Goal: Task Accomplishment & Management: Use online tool/utility

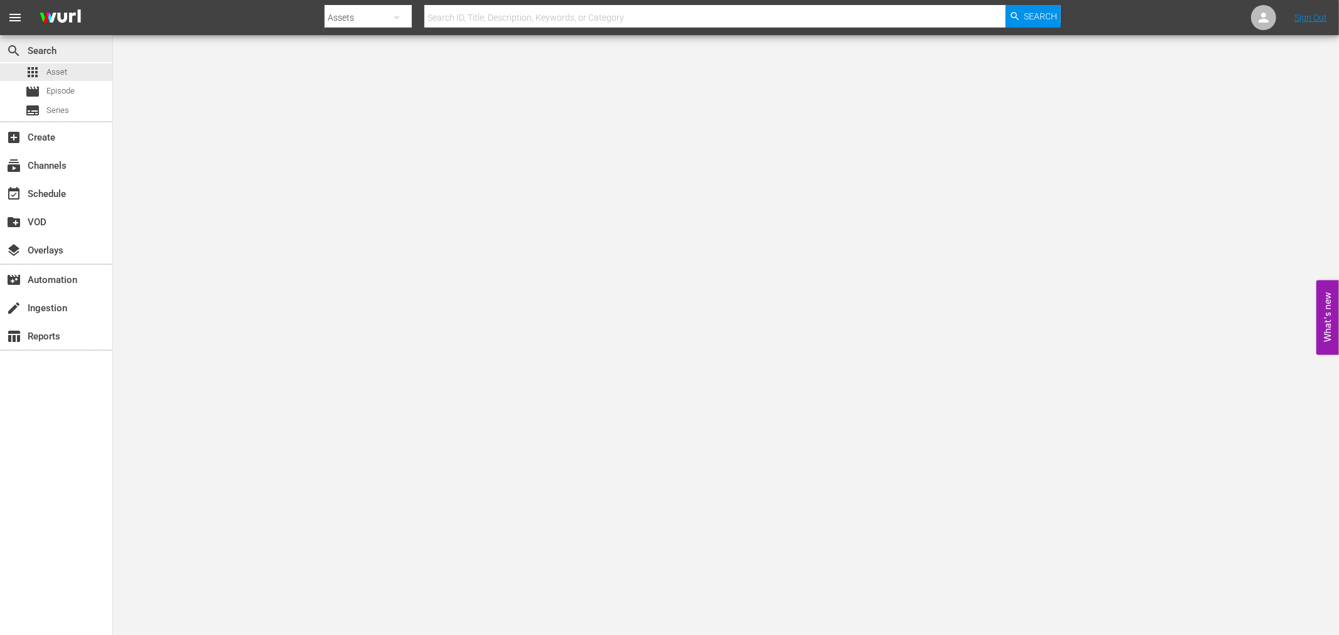
click at [51, 60] on div "search Search" at bounding box center [56, 49] width 112 height 25
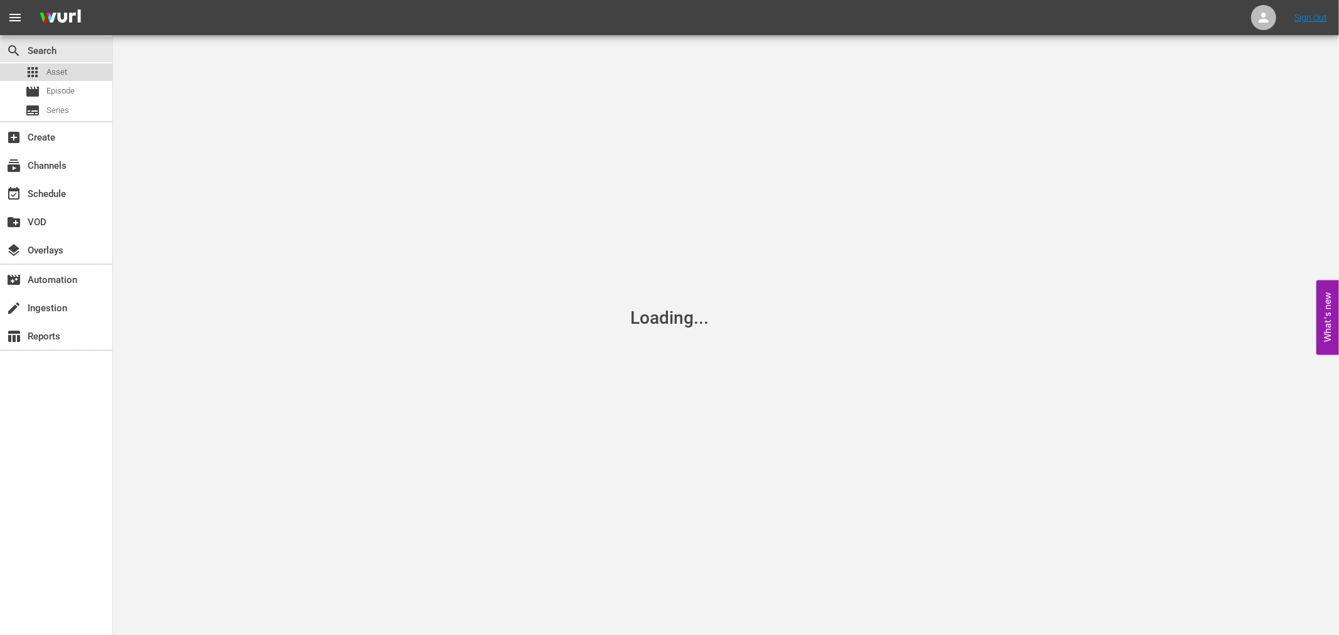
click at [57, 66] on span "Asset" at bounding box center [56, 72] width 21 height 13
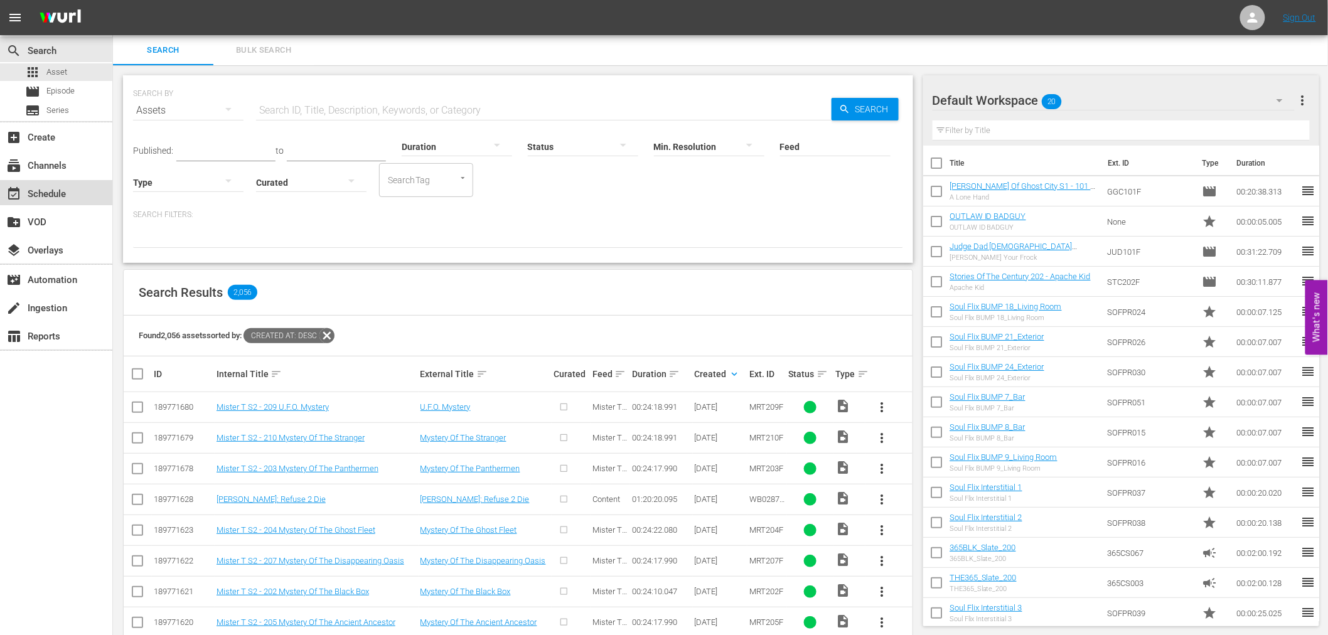
click at [68, 192] on div "event_available Schedule" at bounding box center [35, 191] width 70 height 11
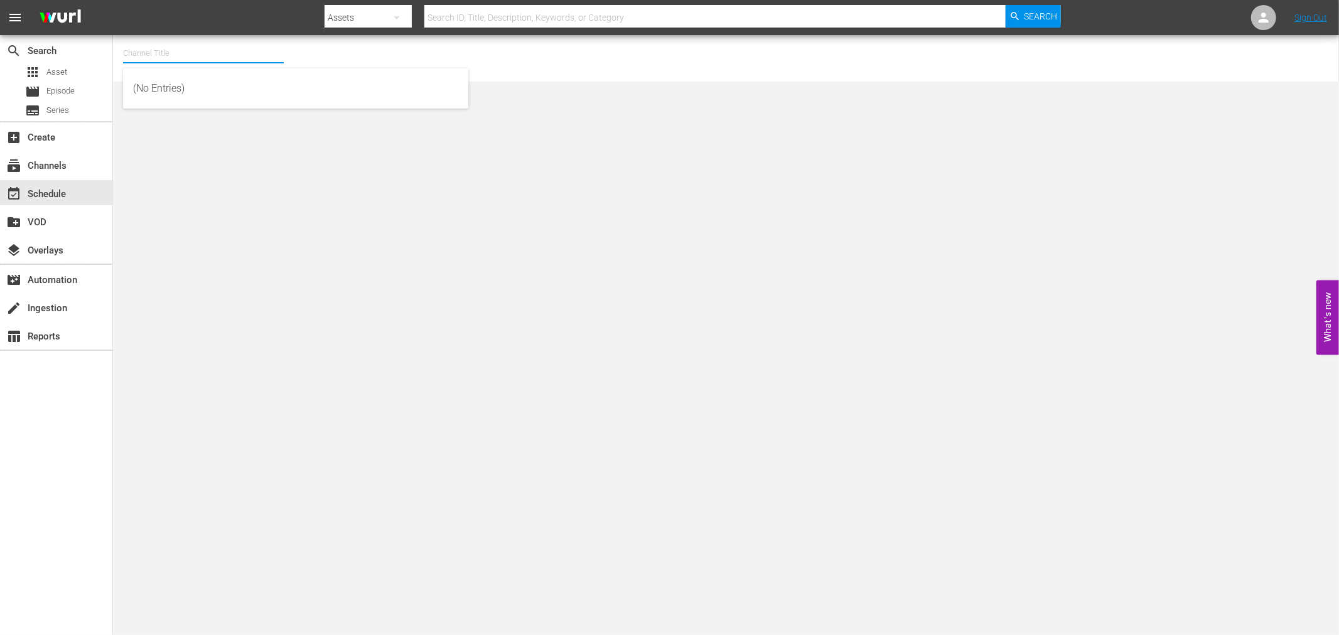
click at [134, 55] on input "text" at bounding box center [203, 53] width 161 height 30
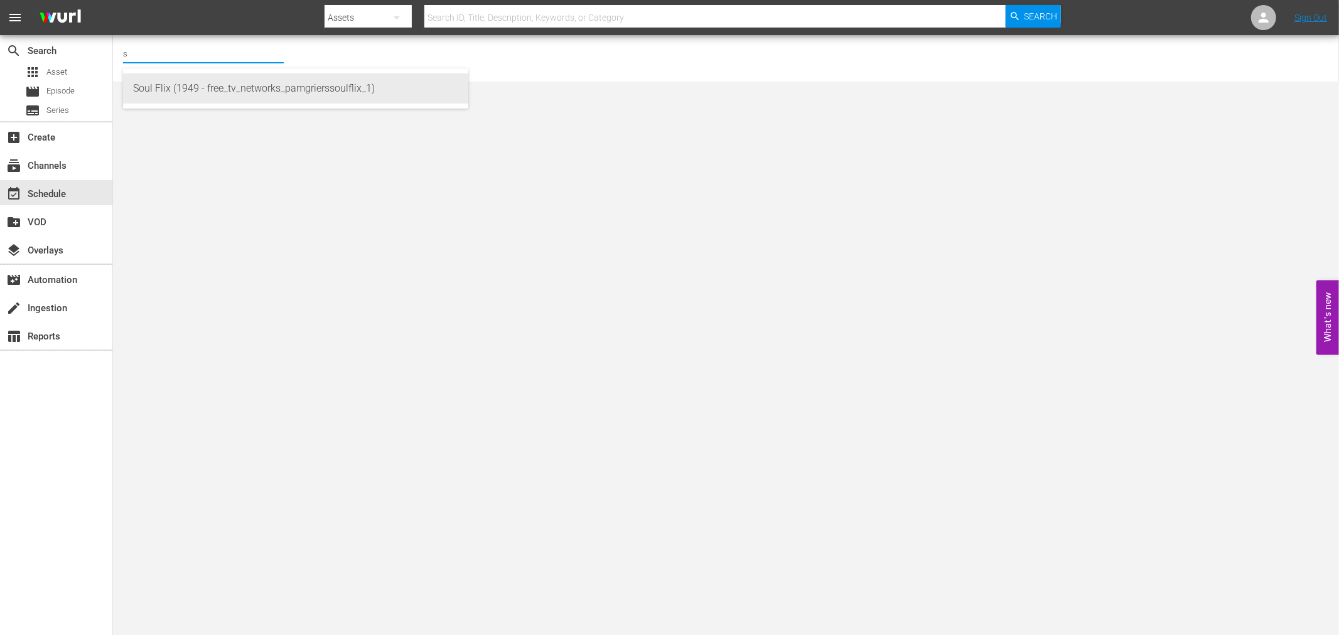
click at [165, 84] on div "Soul Flix (1949 - free_tv_networks_pamgrierssoulflix_1)" at bounding box center [295, 88] width 325 height 30
type input "Soul Flix (1949 - free_tv_networks_pamgrierssoulflix_1)"
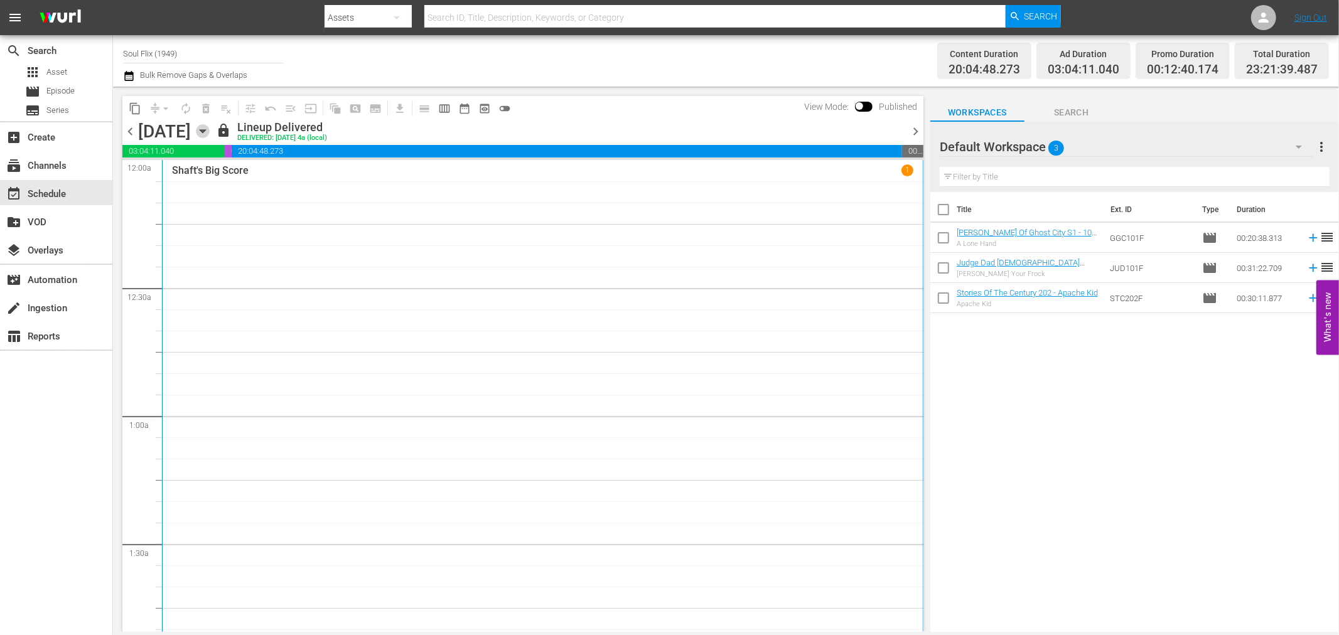
click at [210, 129] on icon "button" at bounding box center [203, 131] width 14 height 14
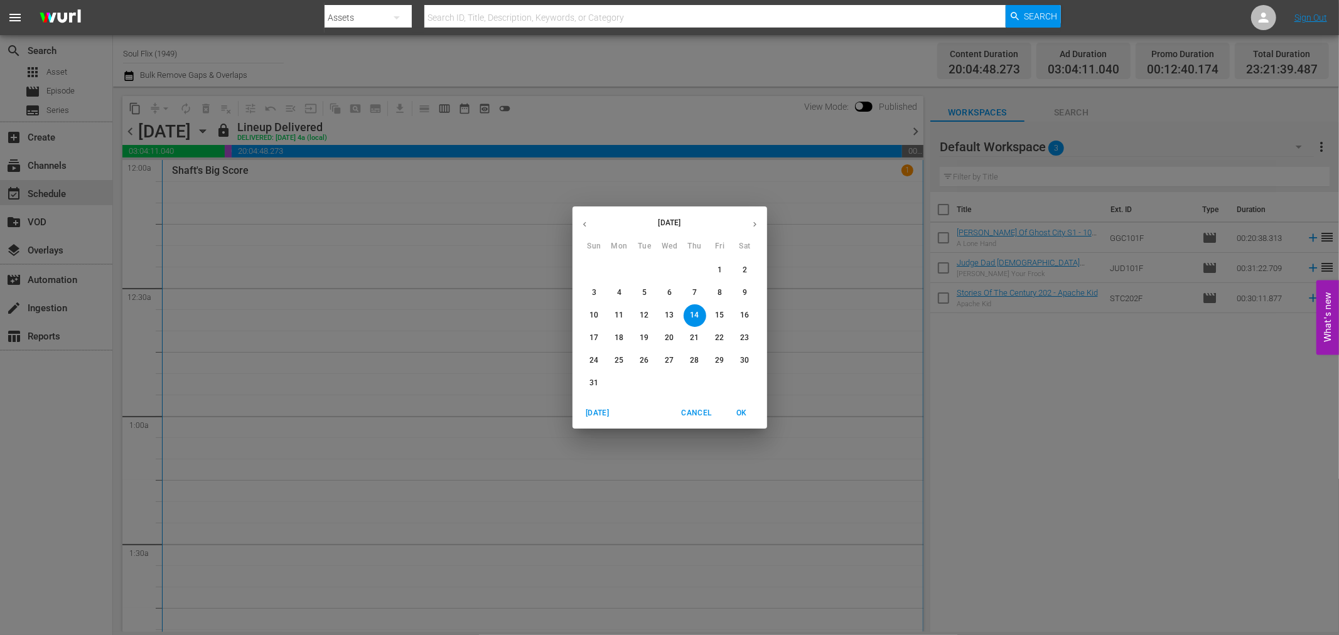
click at [751, 223] on icon "button" at bounding box center [754, 224] width 9 height 9
click at [616, 267] on span "1" at bounding box center [619, 270] width 23 height 11
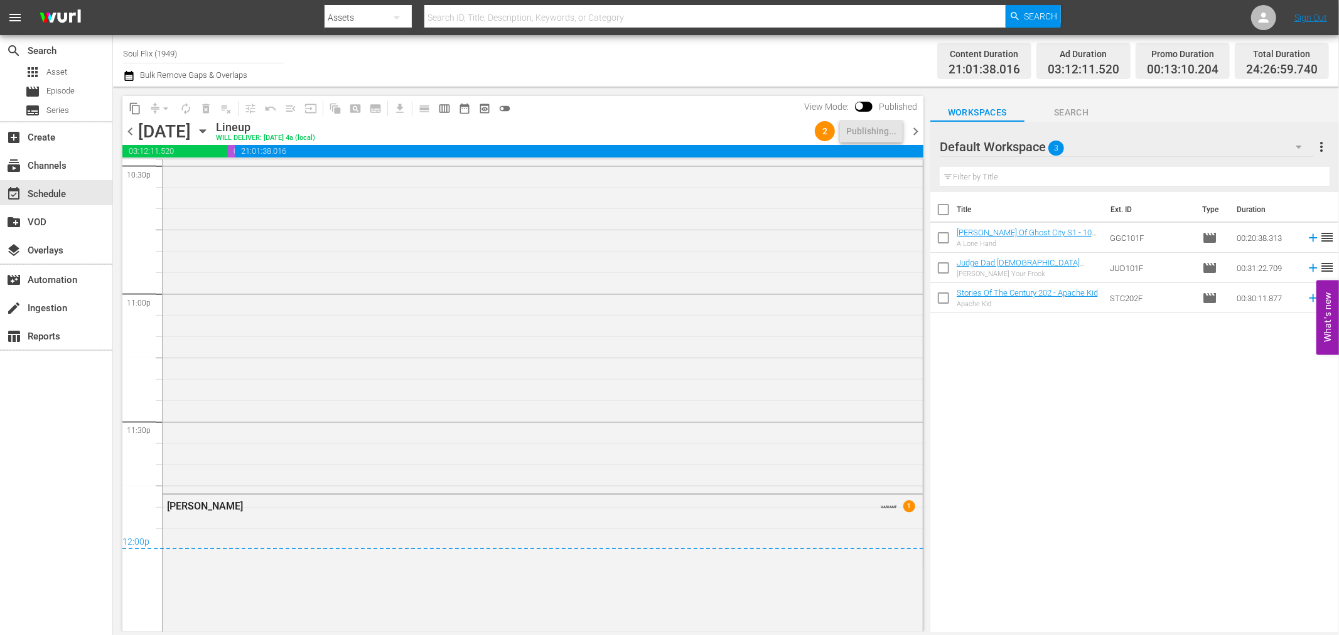
scroll to position [6041, 0]
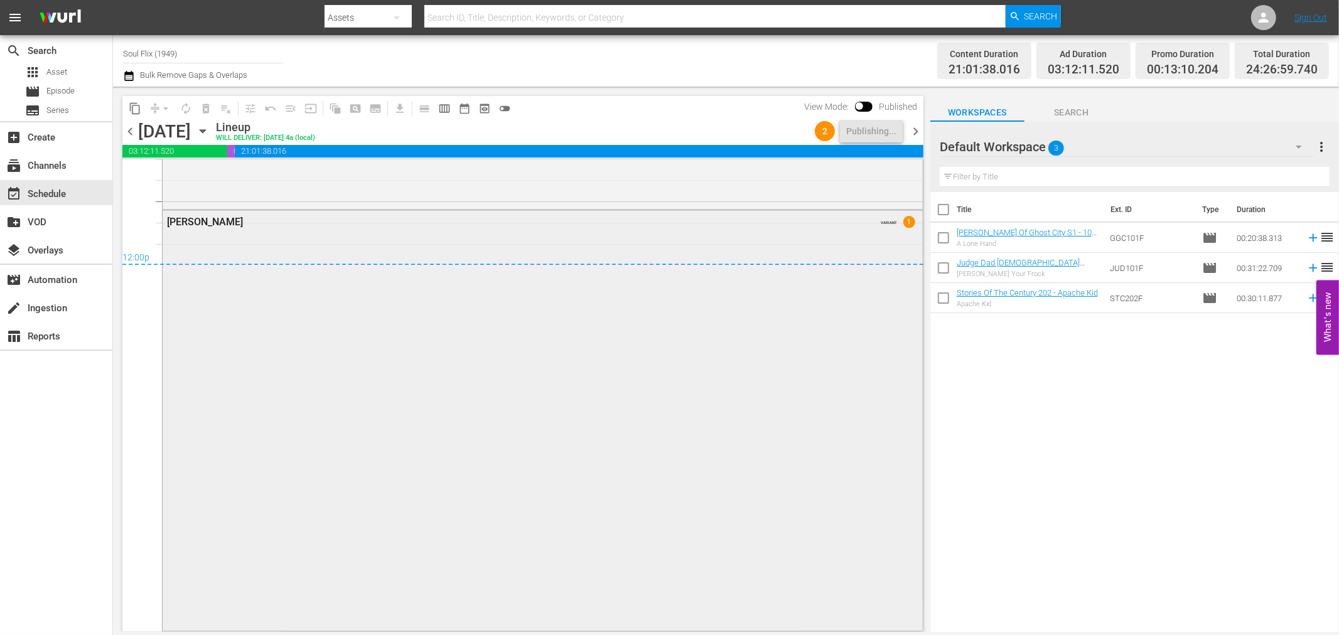
click at [507, 493] on div "Solomon King VARIANT 1" at bounding box center [543, 420] width 760 height 419
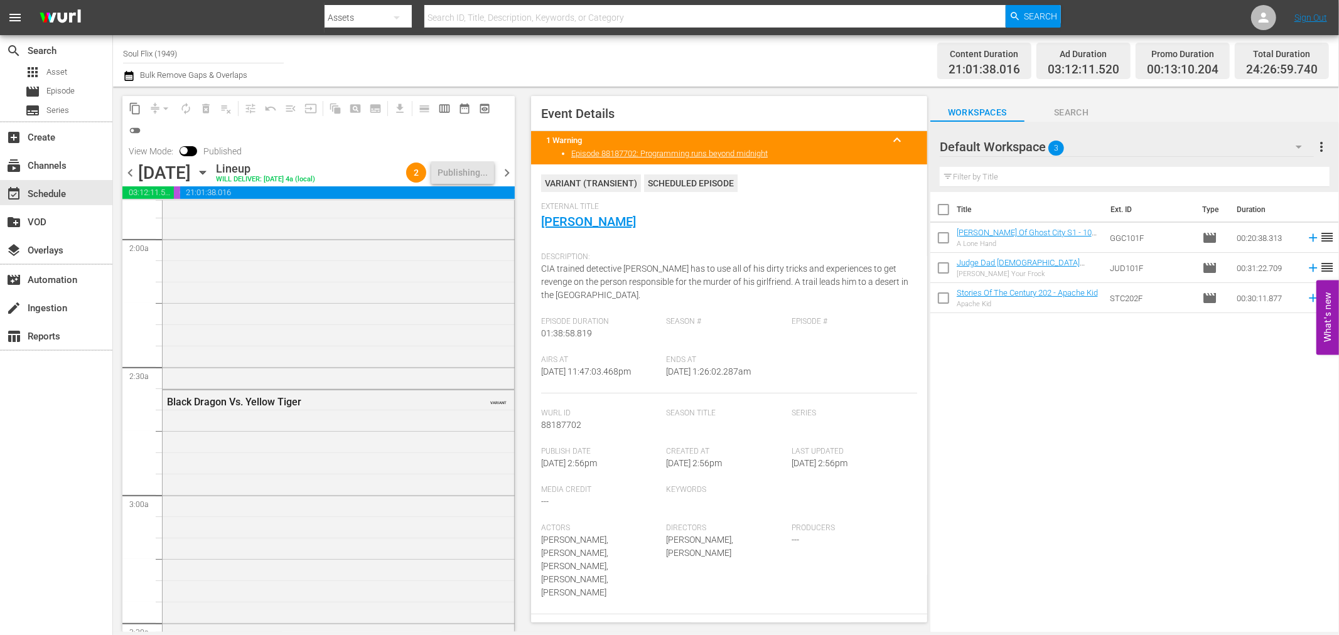
scroll to position [0, 0]
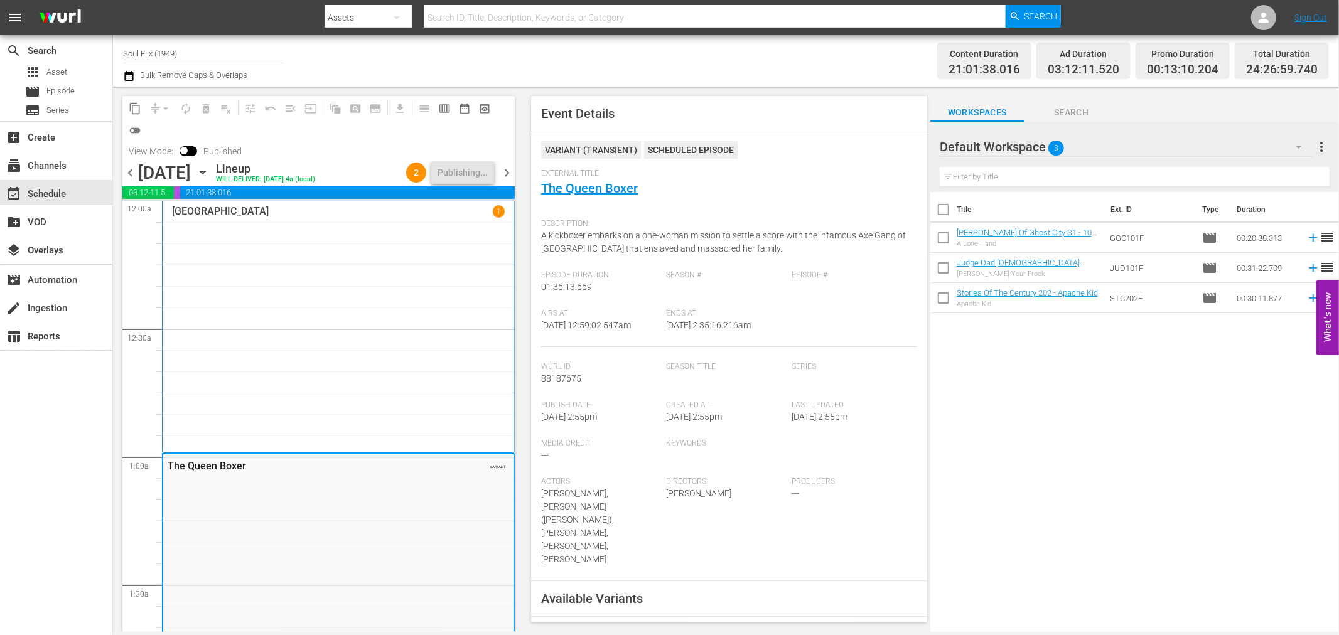
click at [505, 174] on span "chevron_right" at bounding box center [507, 173] width 16 height 16
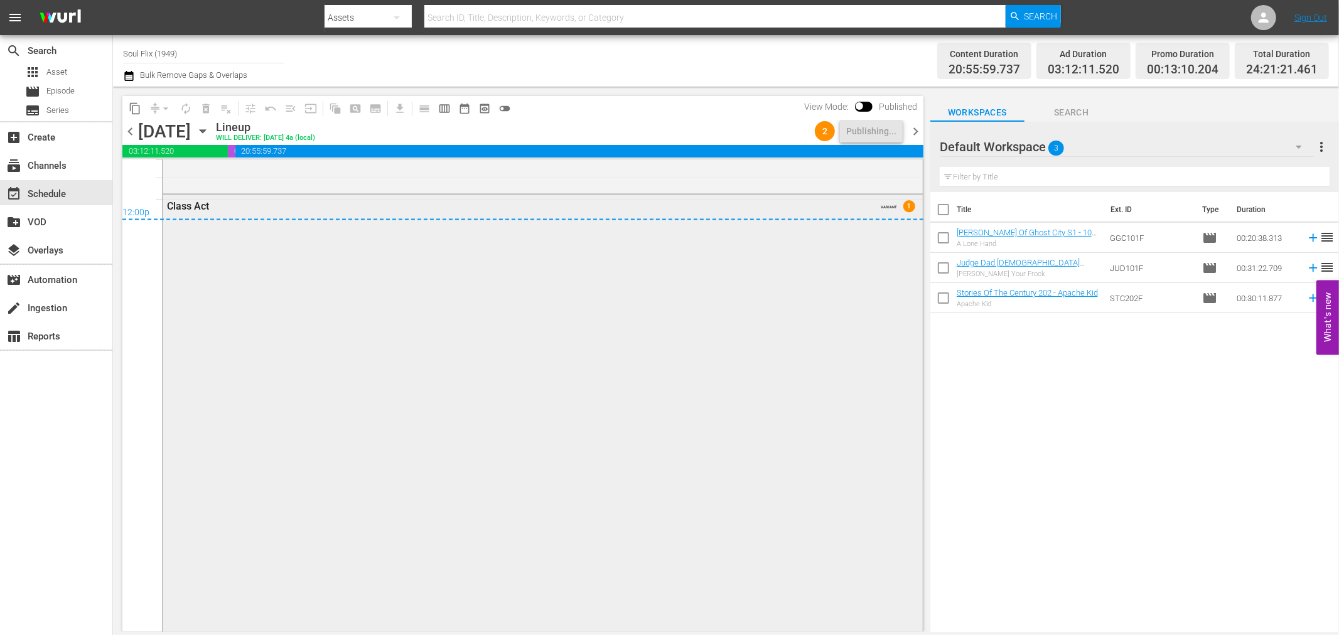
scroll to position [6062, 0]
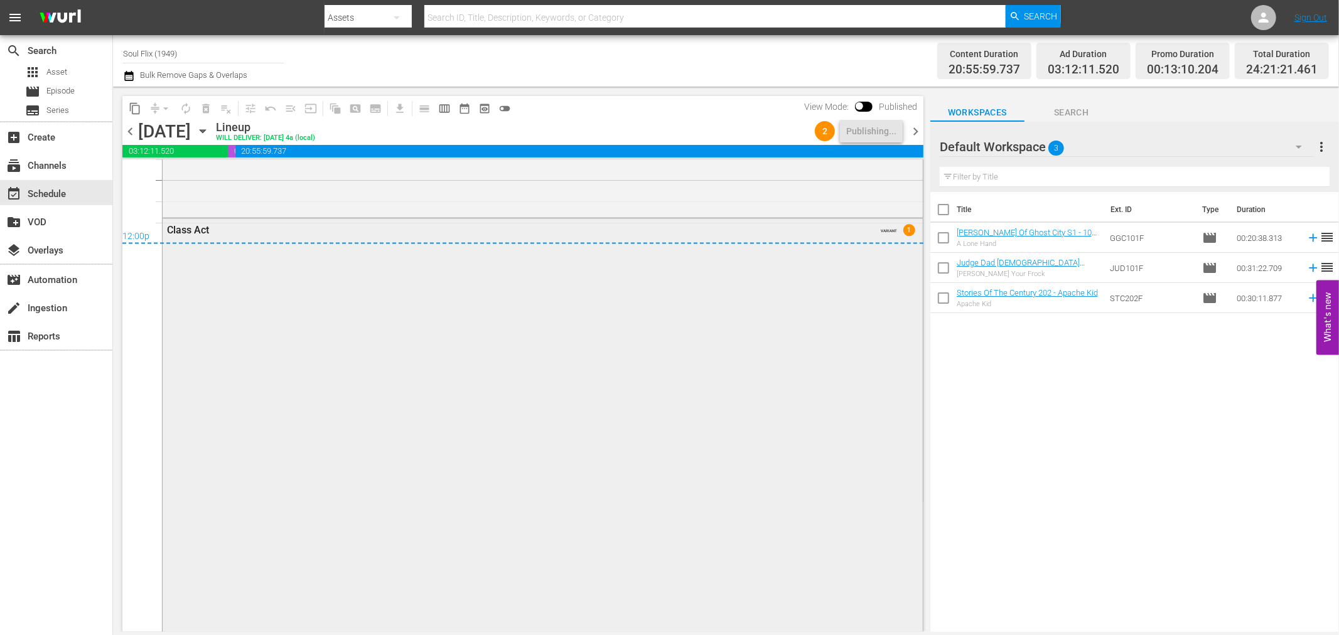
click at [620, 437] on div "Class Act VARIANT 1" at bounding box center [543, 459] width 760 height 480
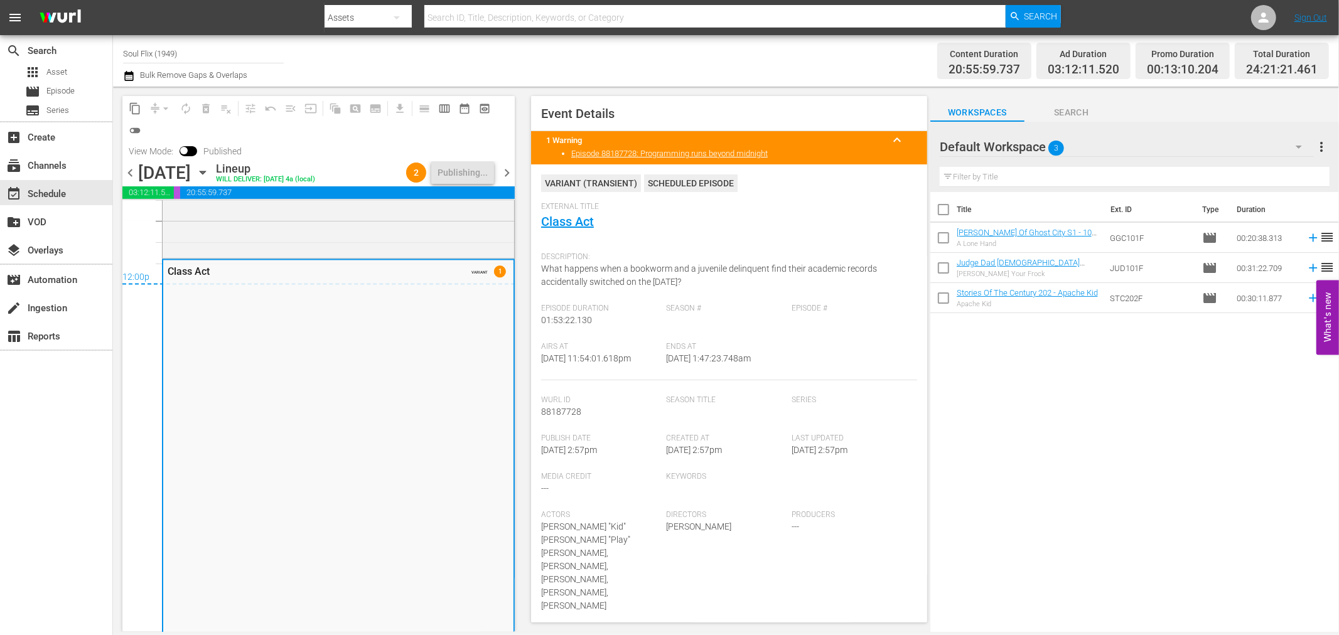
click at [510, 168] on span "chevron_right" at bounding box center [507, 173] width 16 height 16
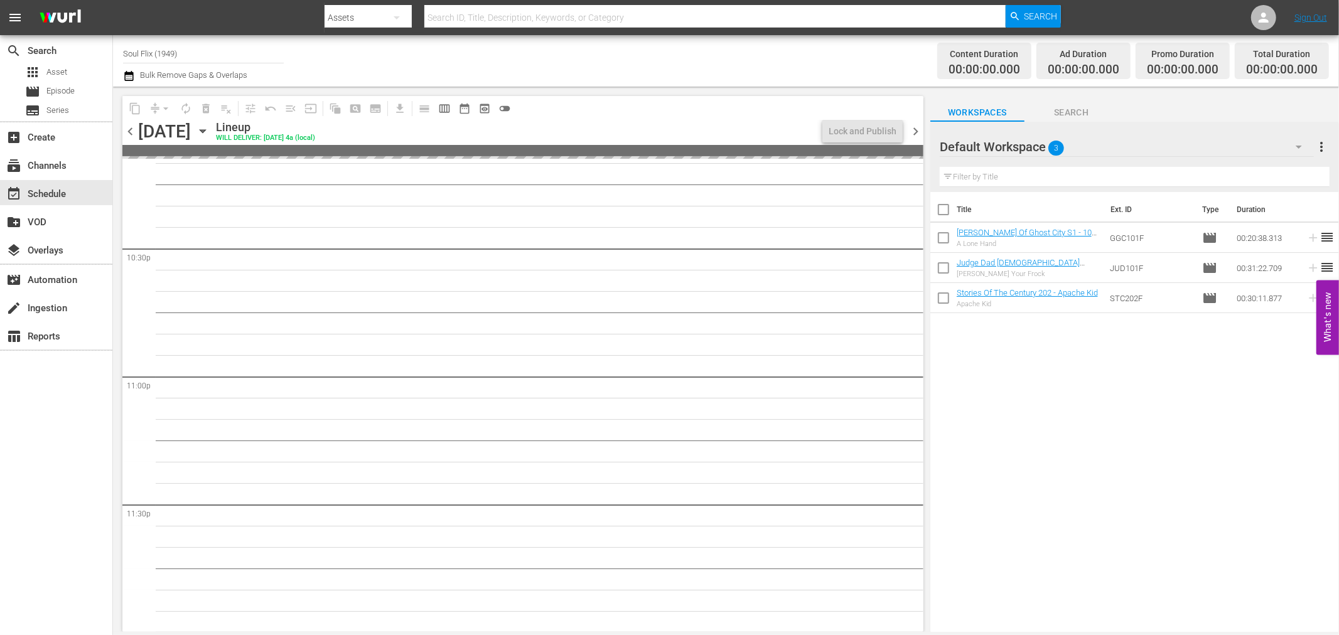
scroll to position [5674, 0]
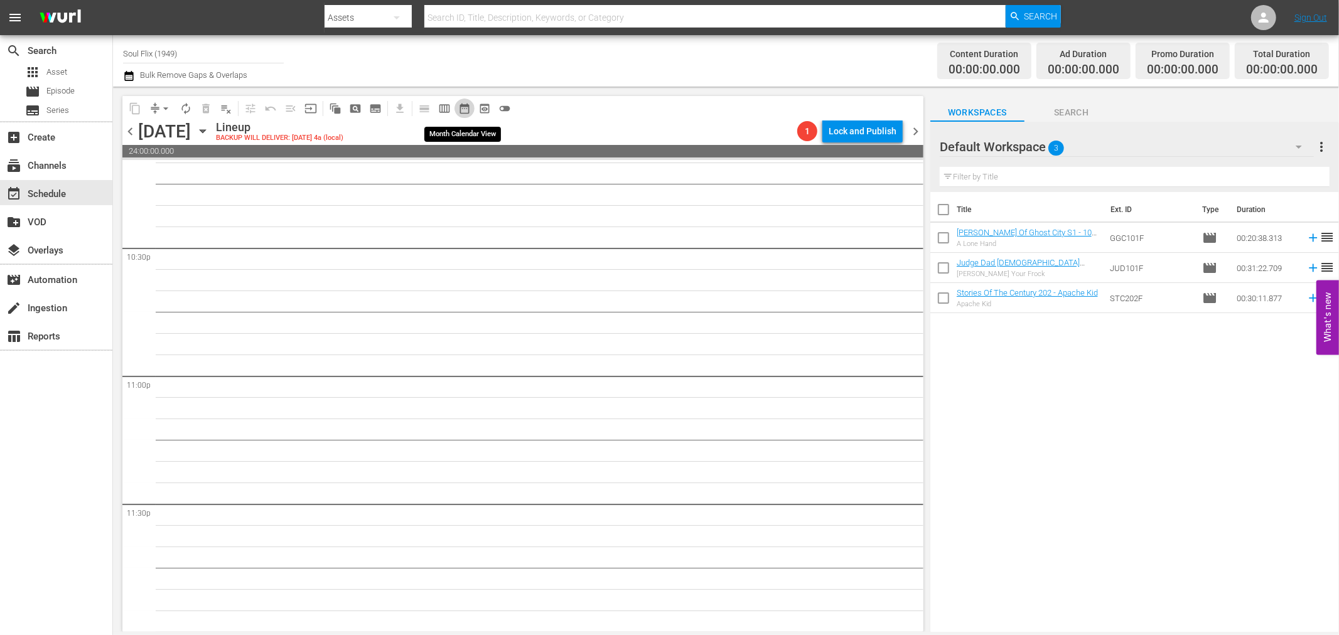
click at [458, 108] on span "date_range_outlined" at bounding box center [464, 108] width 13 height 13
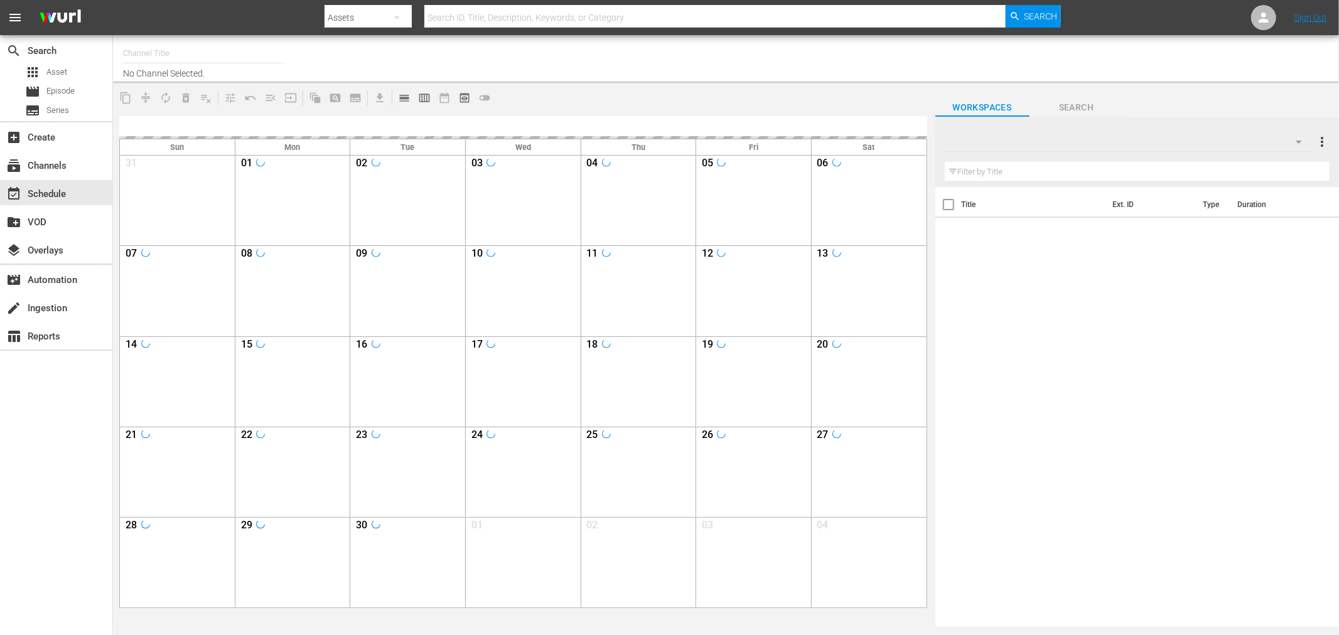
type input "Soul Flix (1949)"
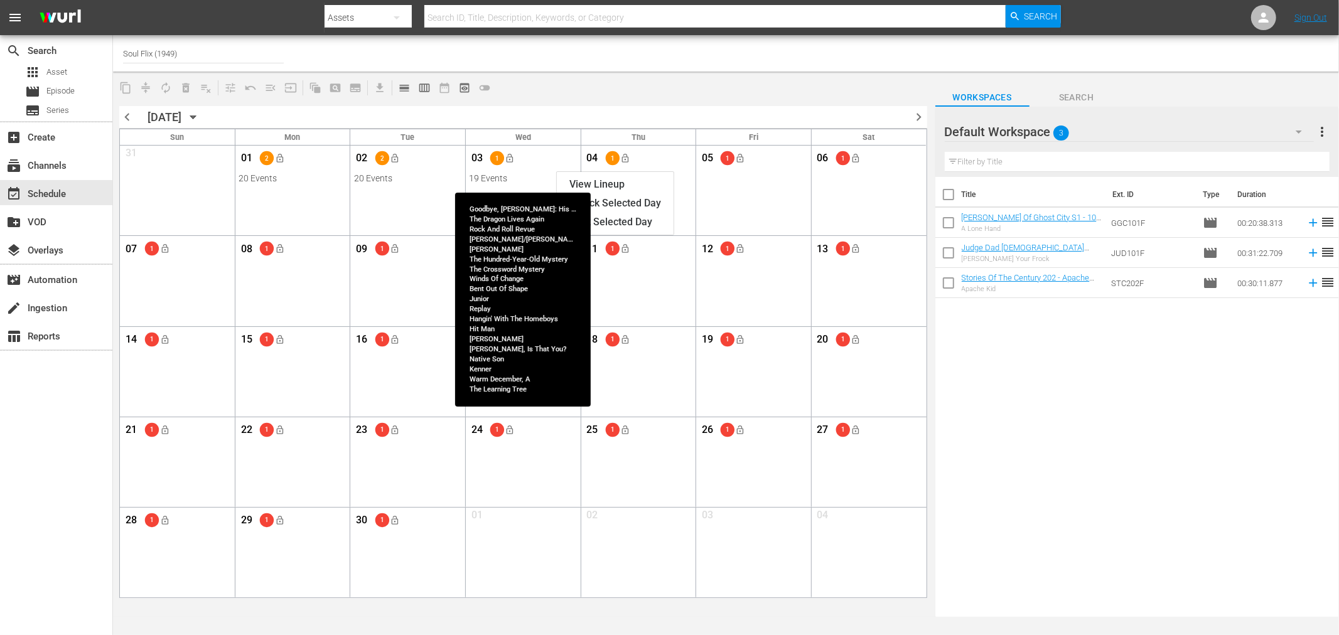
click at [575, 177] on div "View Lineup" at bounding box center [615, 184] width 117 height 19
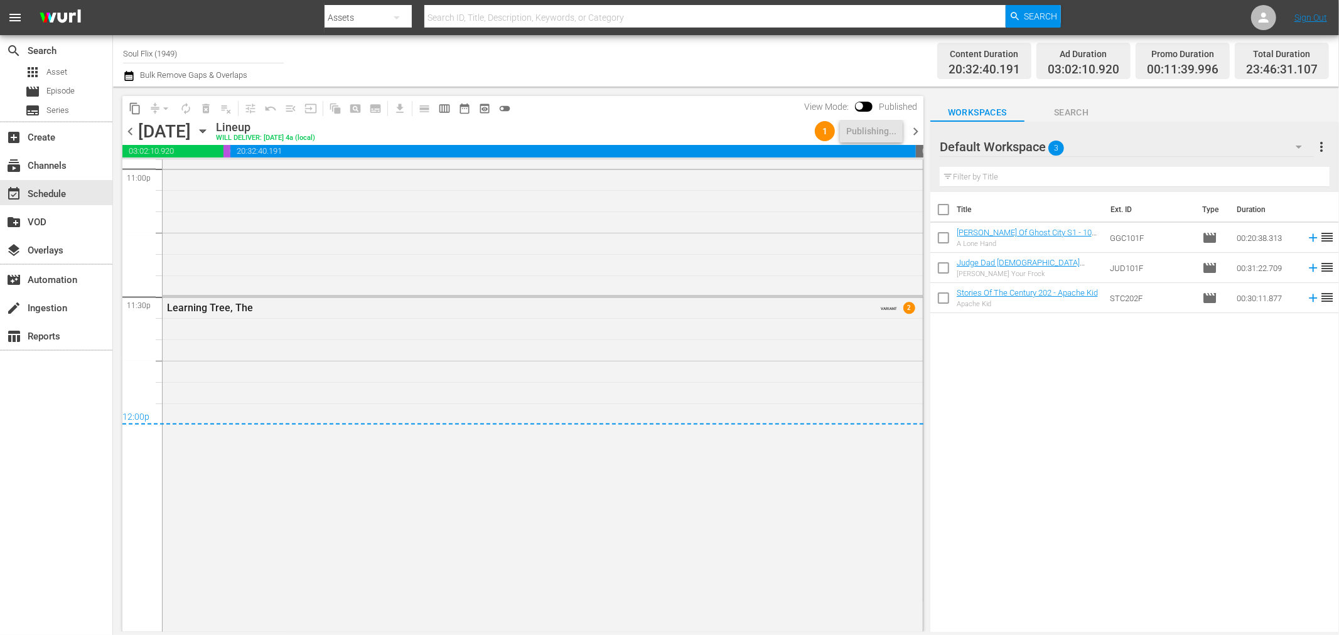
scroll to position [5871, 0]
click at [911, 132] on span "chevron_right" at bounding box center [916, 132] width 16 height 16
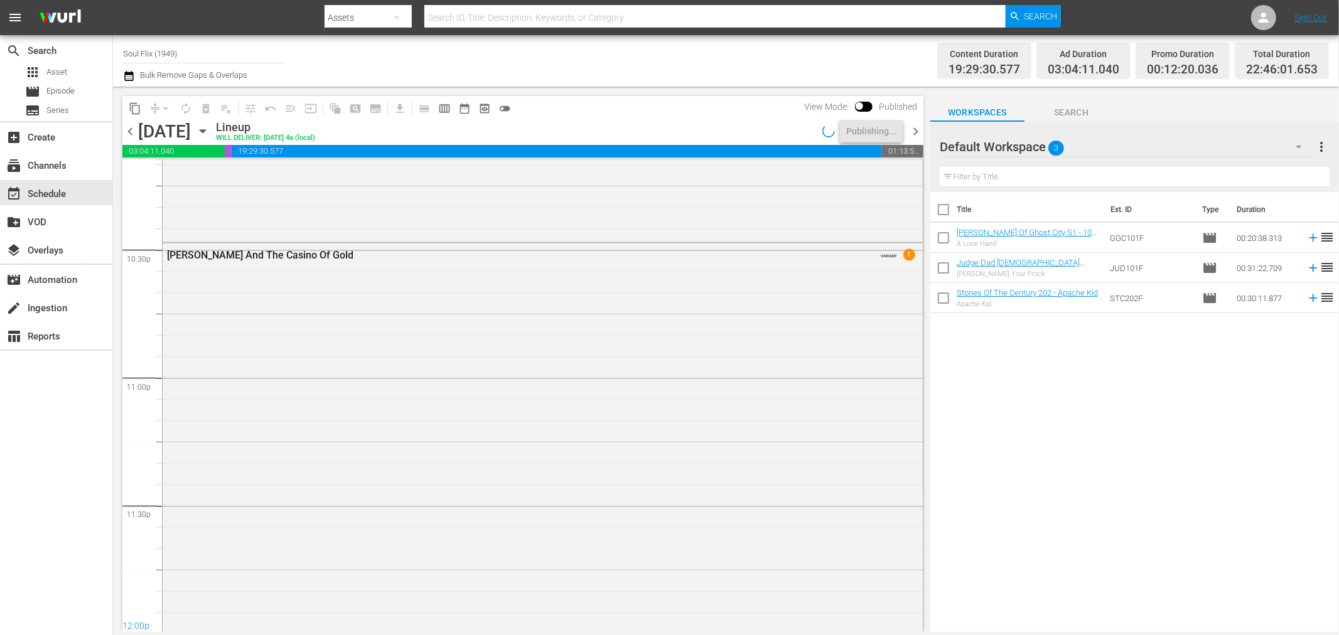
scroll to position [5758, 0]
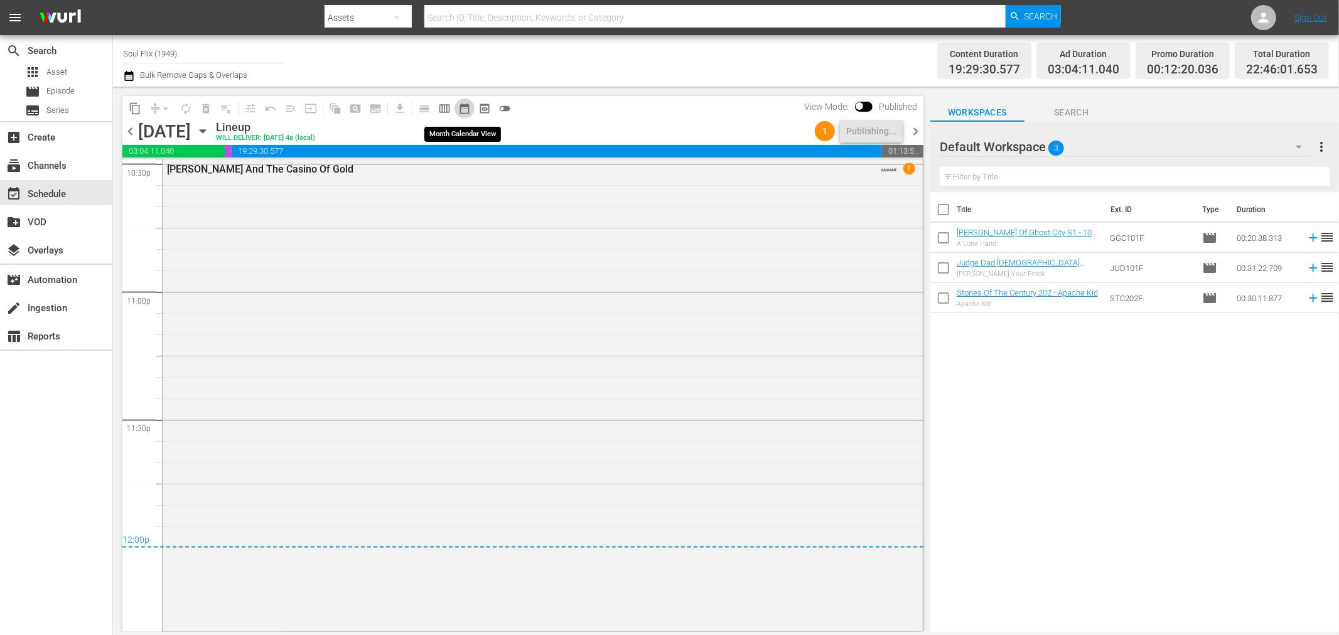
click at [458, 111] on span "date_range_outlined" at bounding box center [464, 108] width 13 height 13
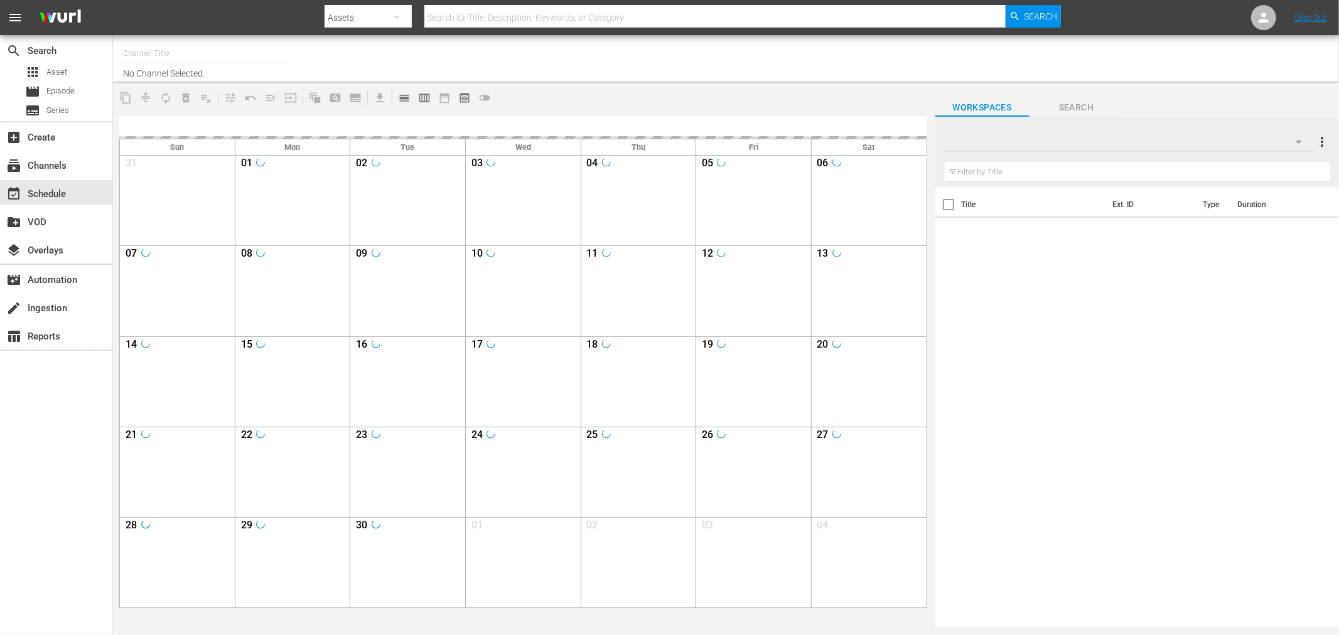
type input "Soul Flix (1949)"
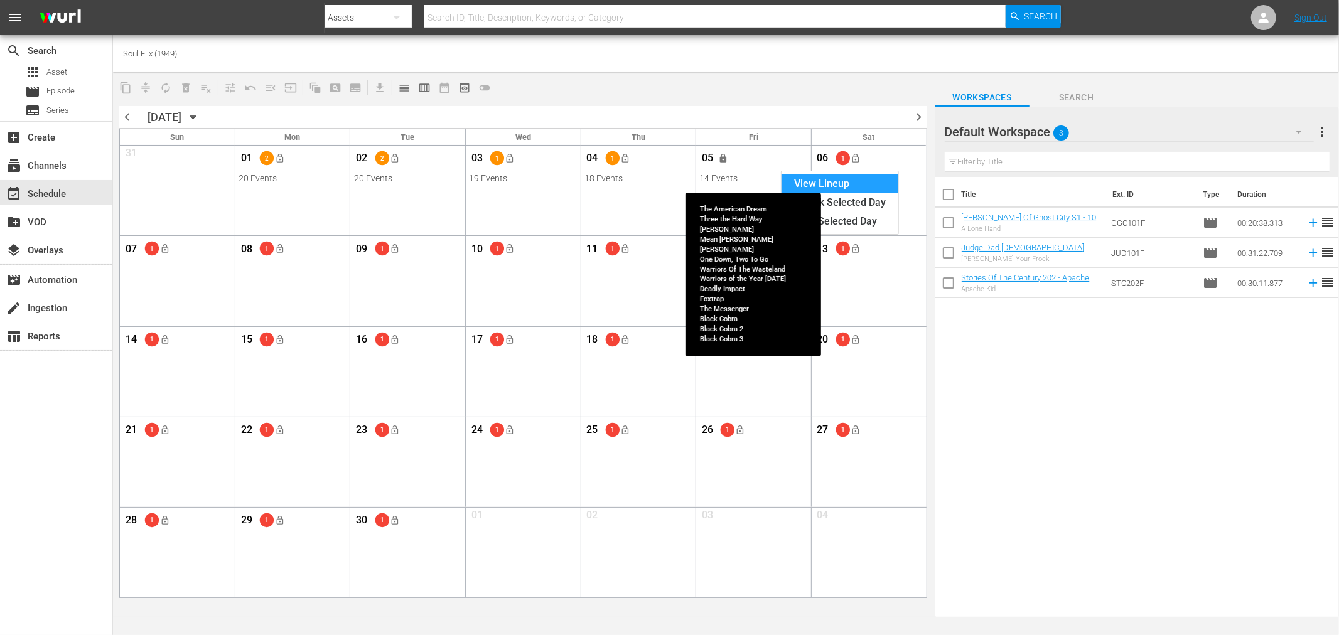
click at [792, 177] on div "View Lineup" at bounding box center [839, 183] width 117 height 19
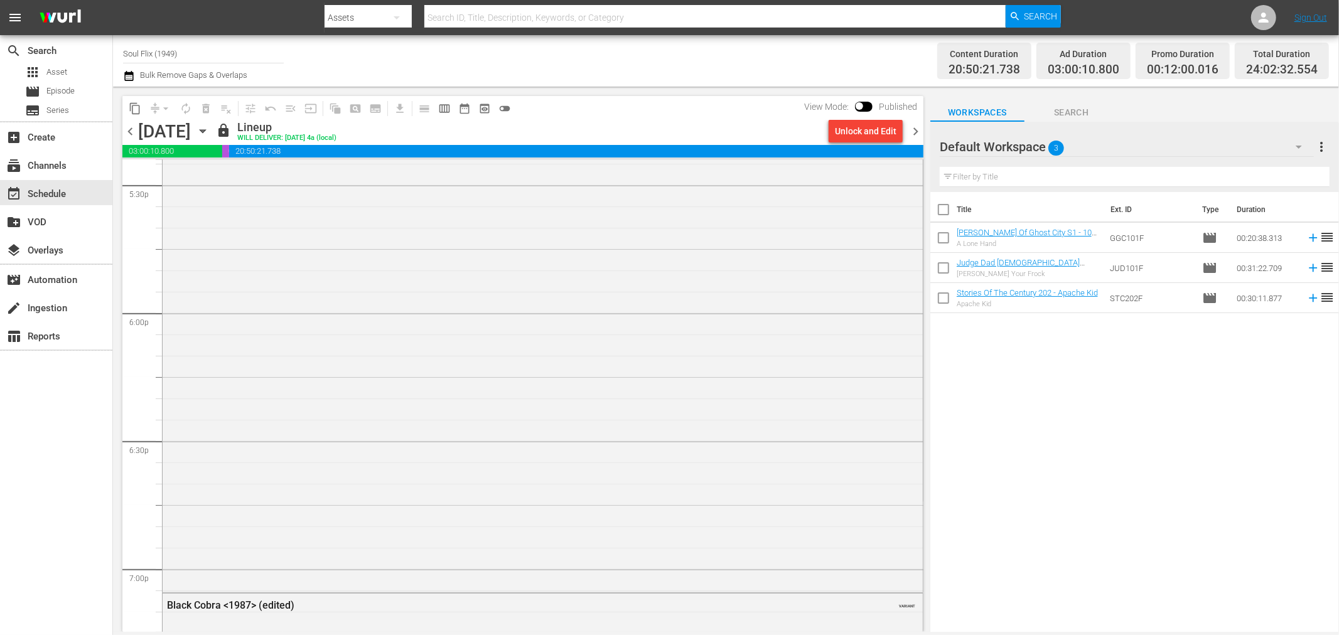
scroll to position [5770, 0]
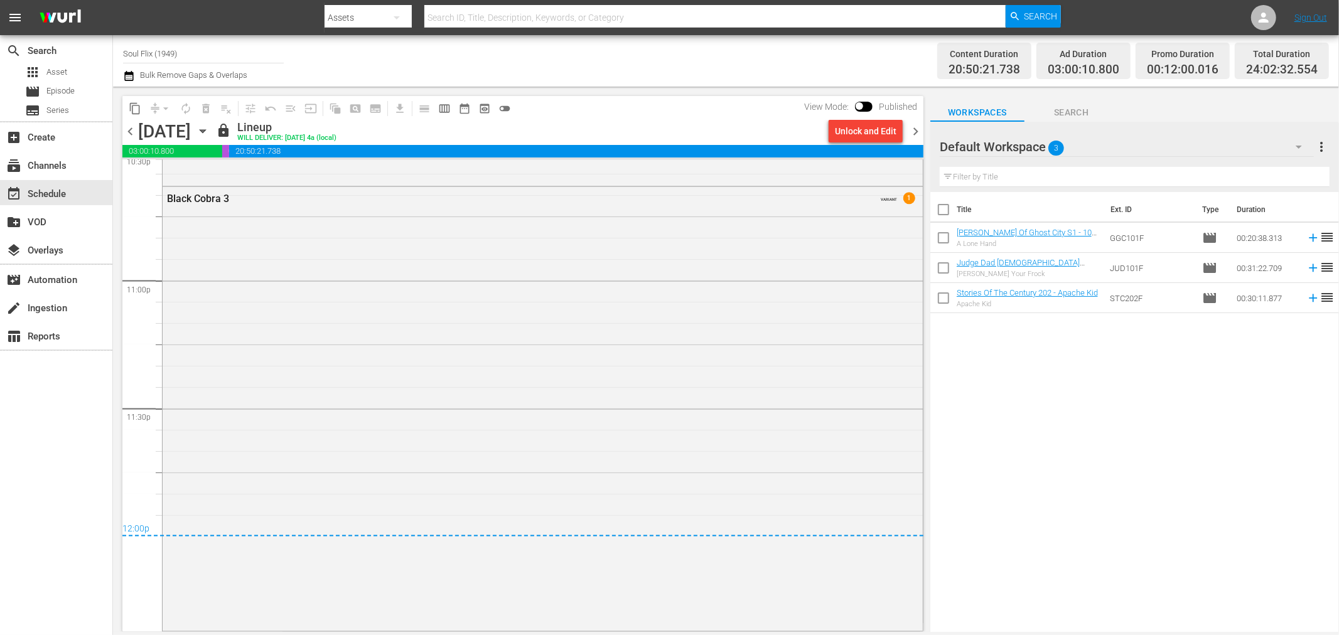
click at [914, 138] on span "chevron_right" at bounding box center [916, 132] width 16 height 16
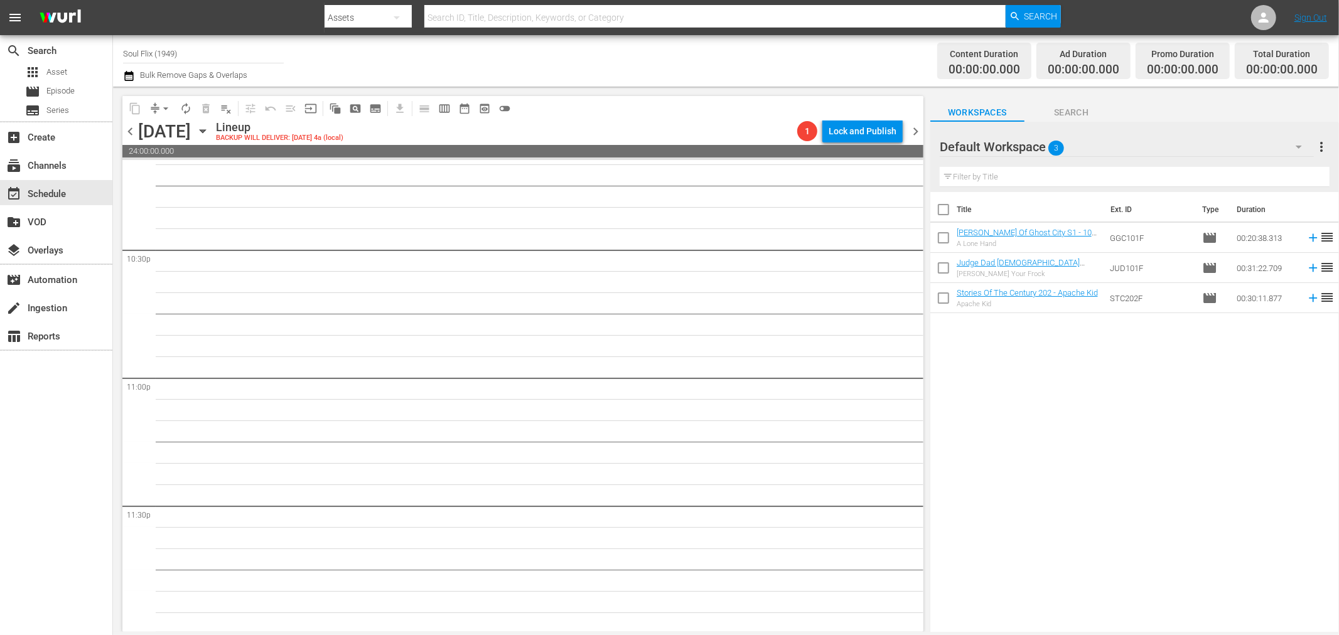
scroll to position [5674, 0]
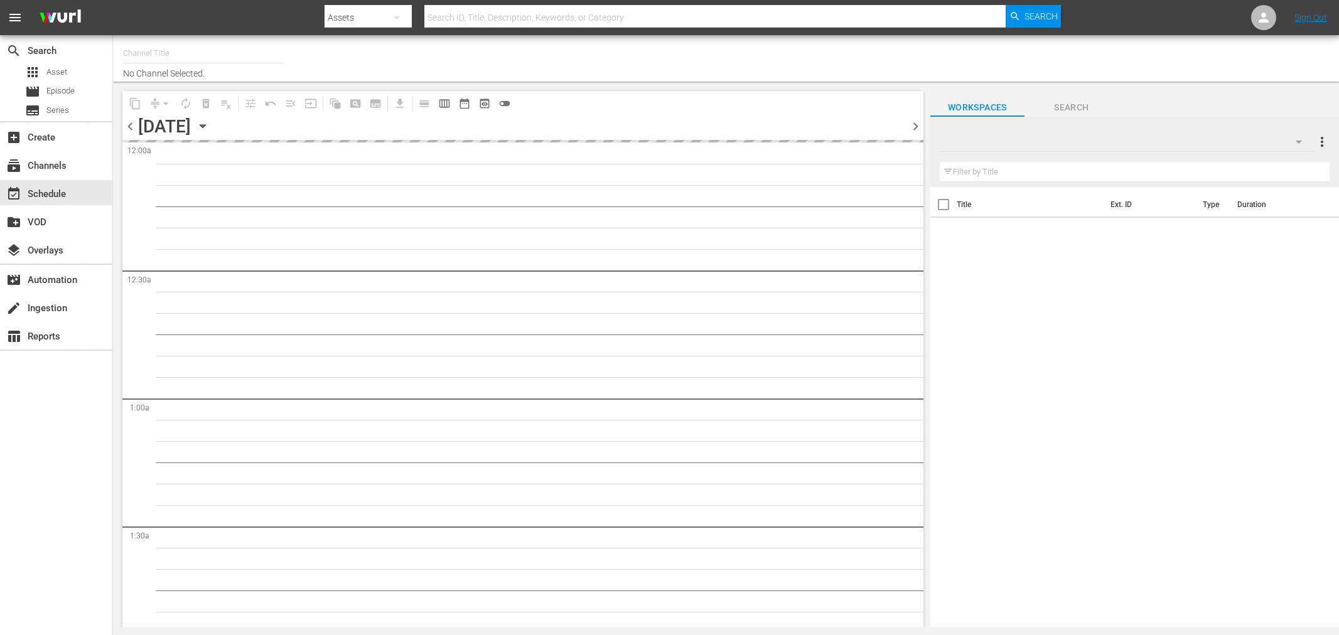
type input "Soul Flix (1949)"
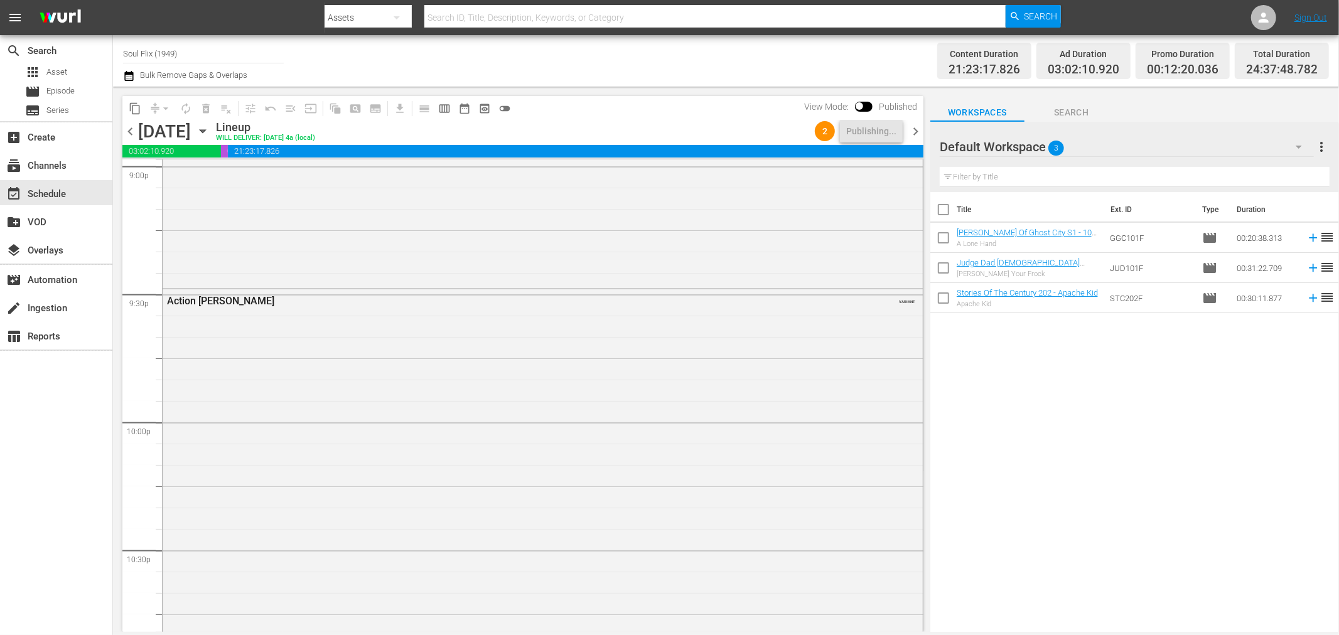
scroll to position [5932, 0]
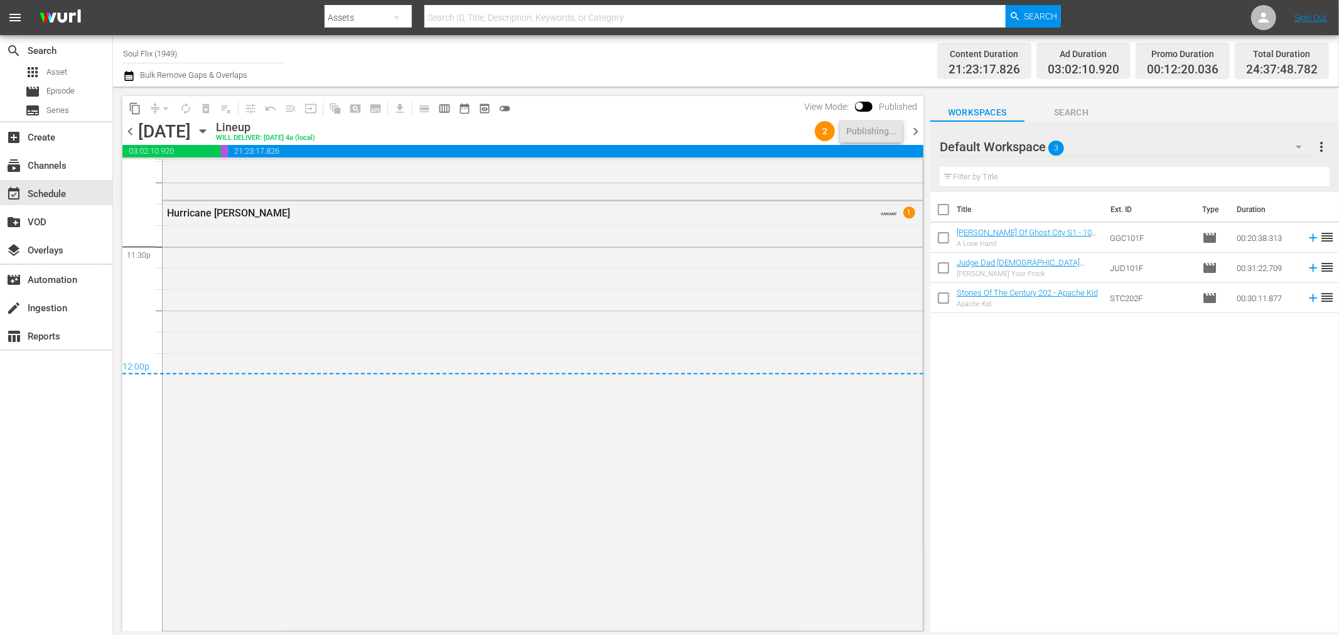
click at [463, 104] on span "date_range_outlined" at bounding box center [464, 108] width 13 height 13
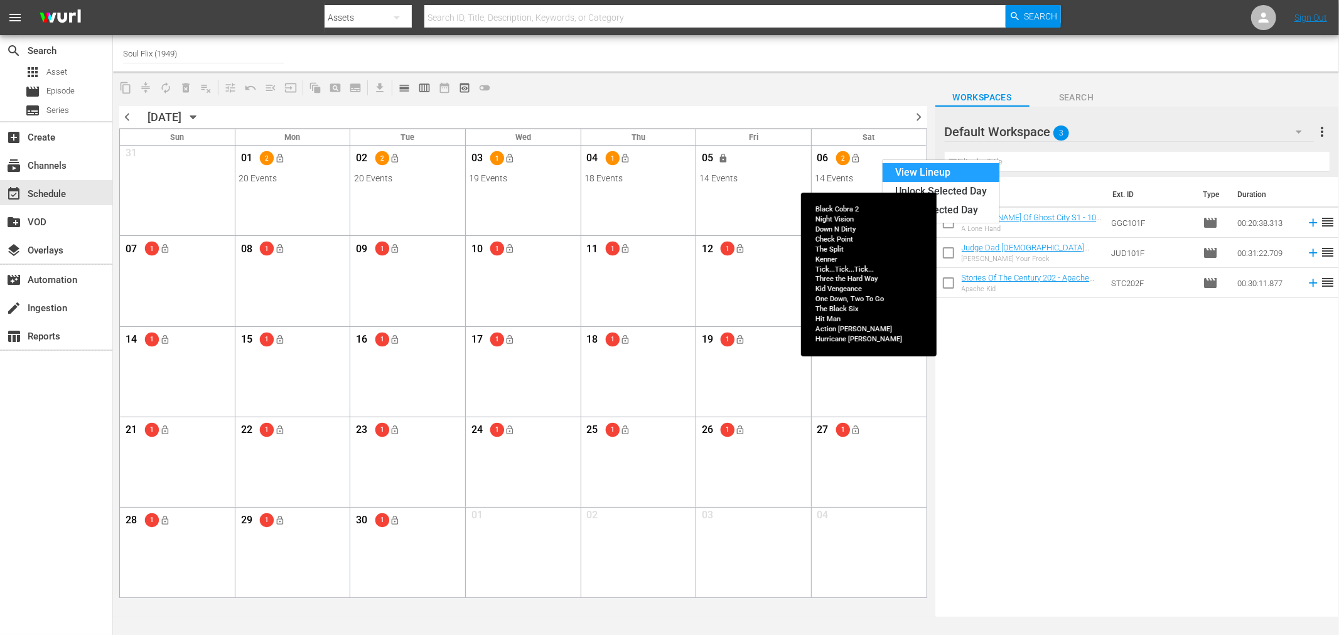
click at [901, 171] on div "View Lineup" at bounding box center [941, 172] width 117 height 19
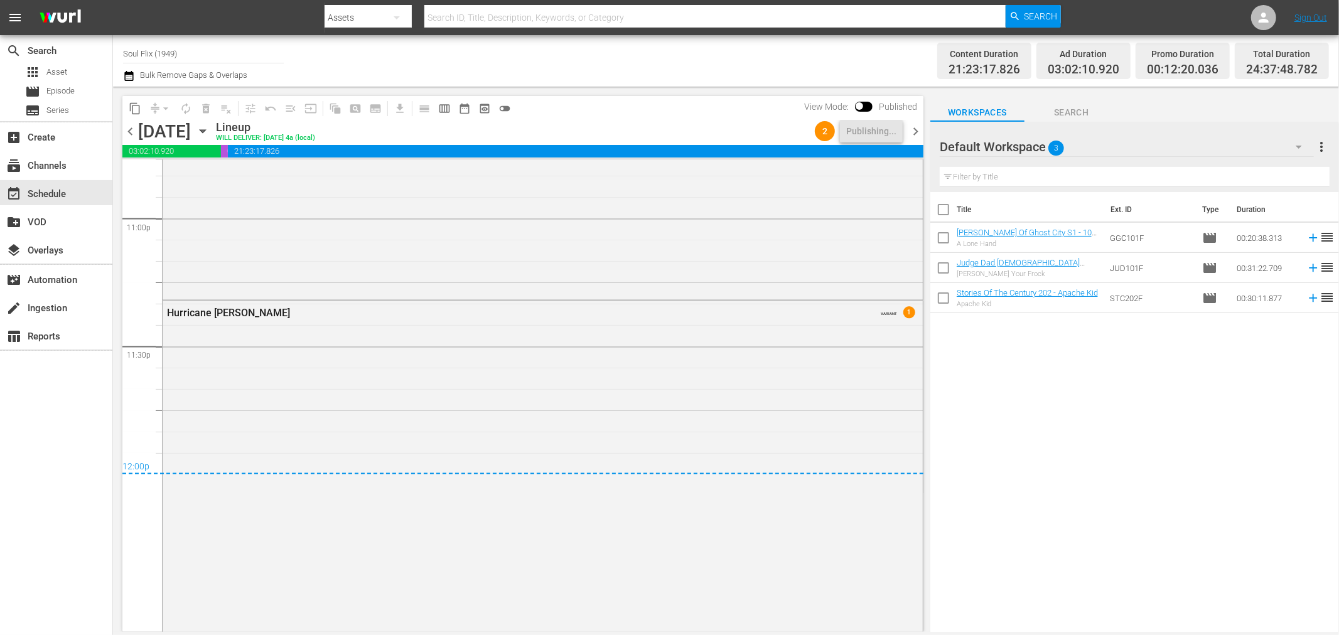
scroll to position [5901, 0]
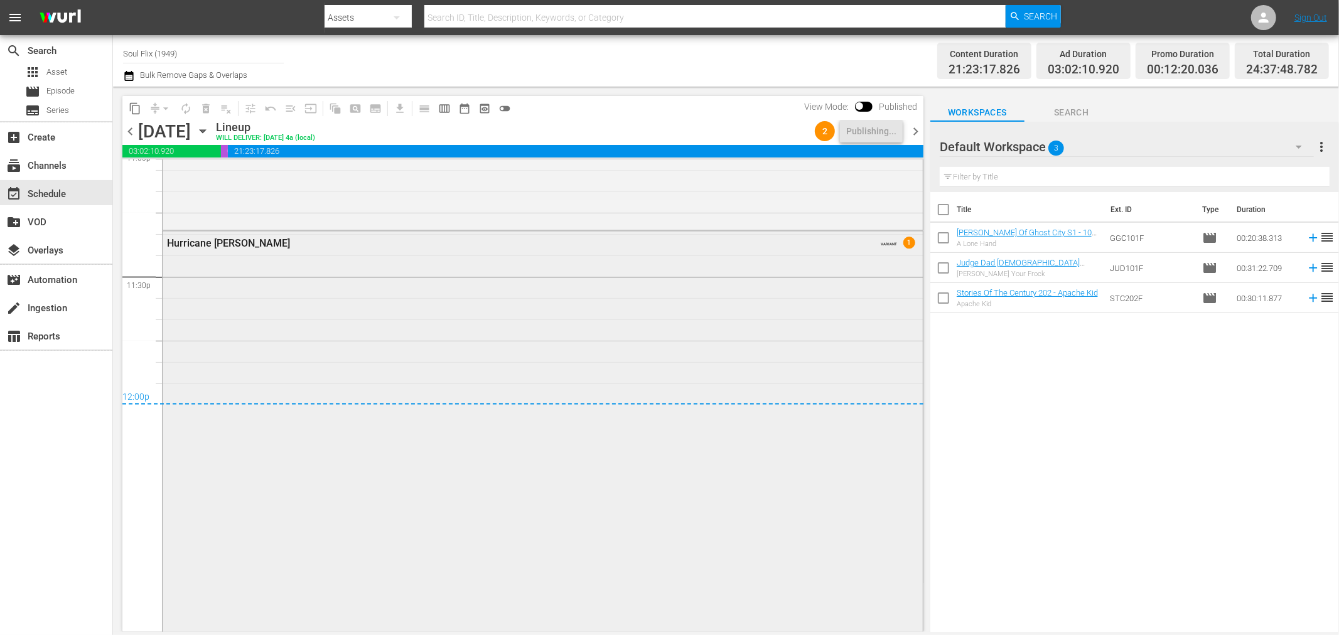
click at [746, 294] on div "Hurricane Smith VARIANT 1" at bounding box center [543, 445] width 760 height 427
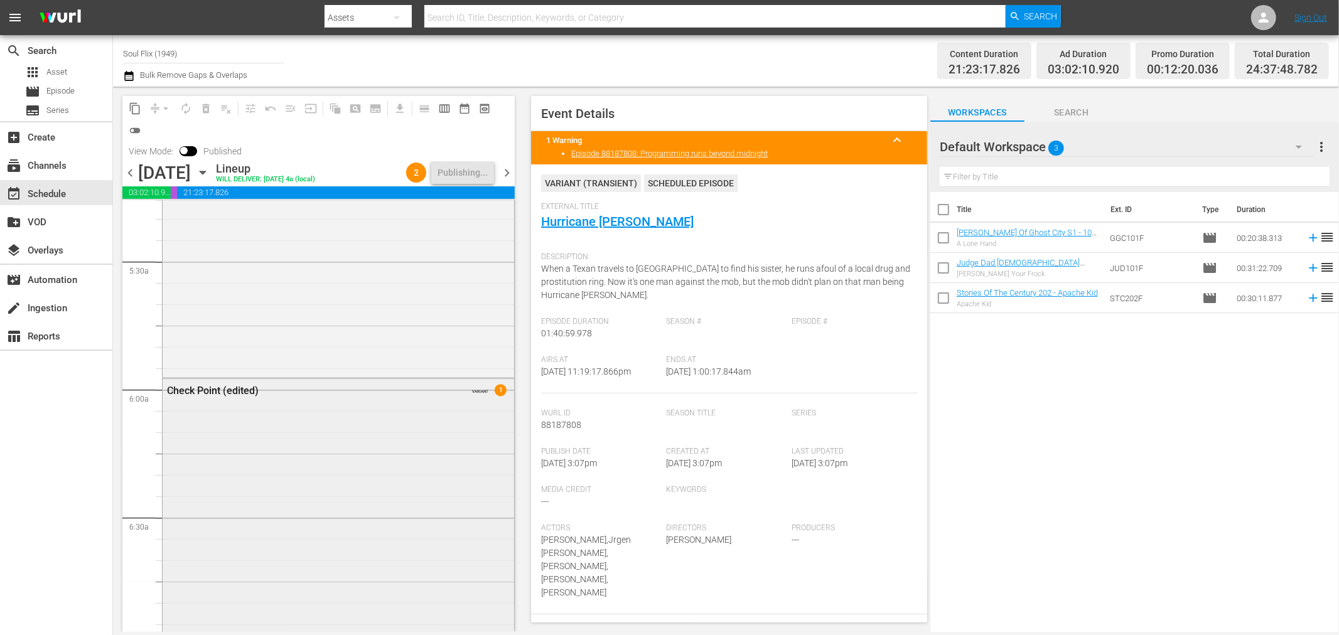
scroll to position [1368, 0]
click at [350, 421] on div "Check Point (edited) VARIANT 1" at bounding box center [339, 596] width 352 height 476
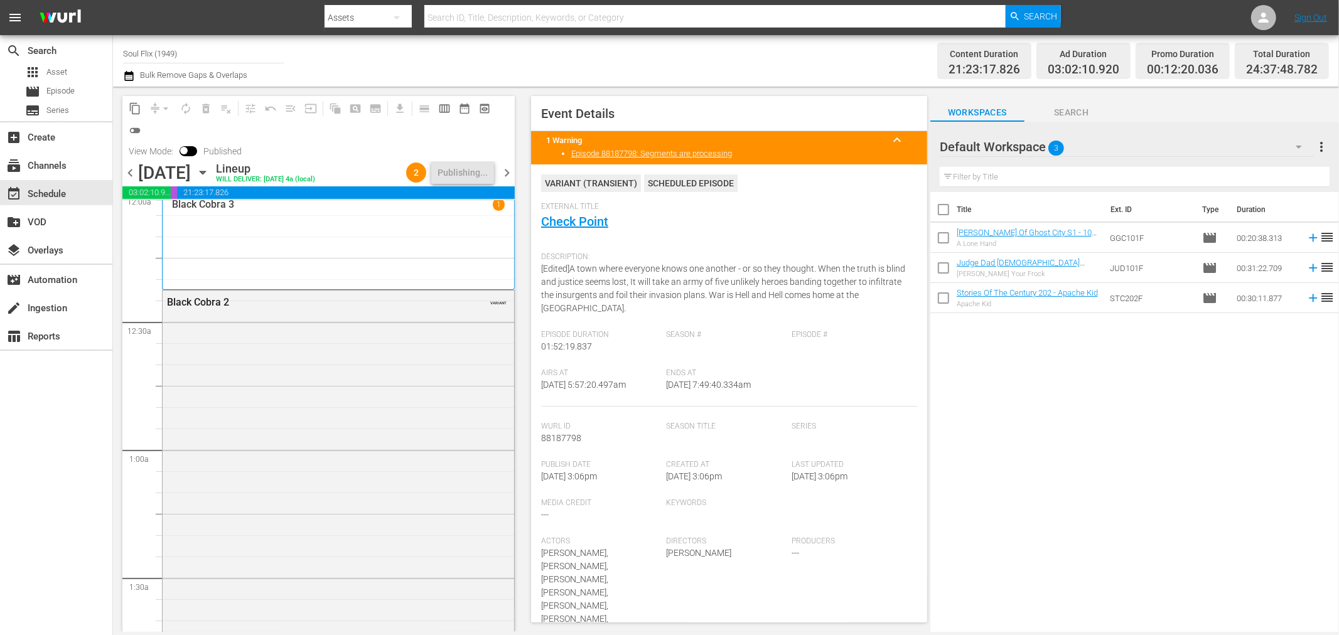
scroll to position [0, 0]
click at [463, 108] on span "date_range_outlined" at bounding box center [464, 108] width 13 height 13
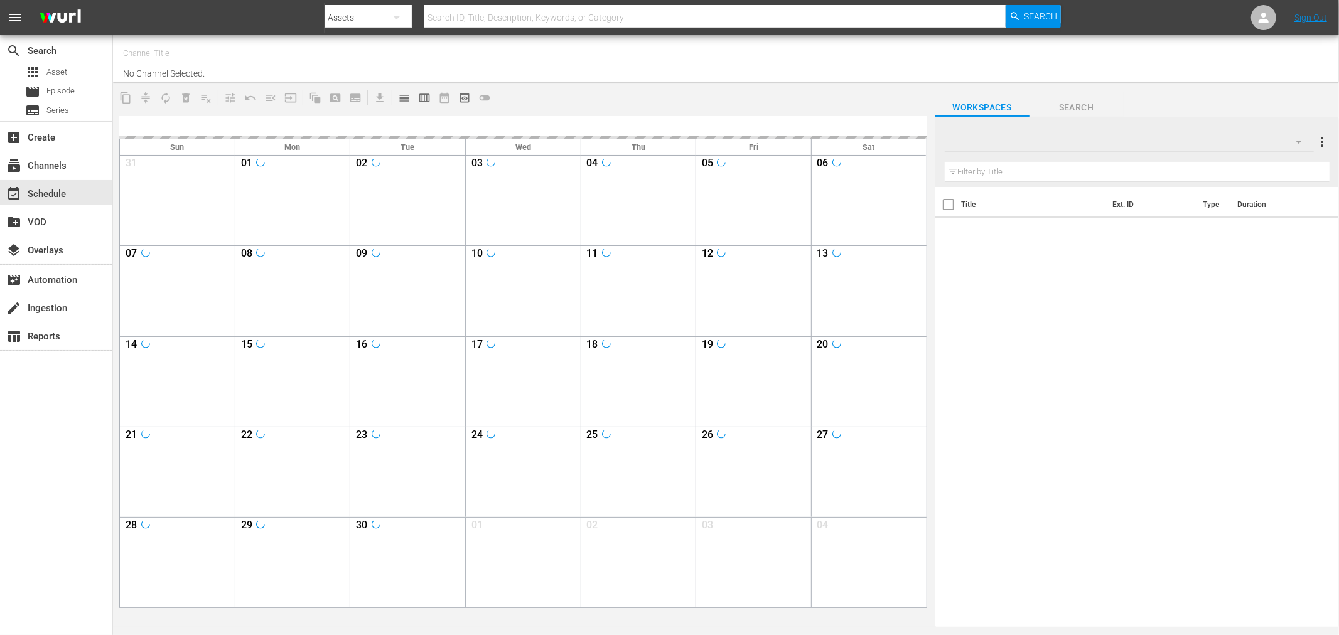
type input "Soul Flix (1949)"
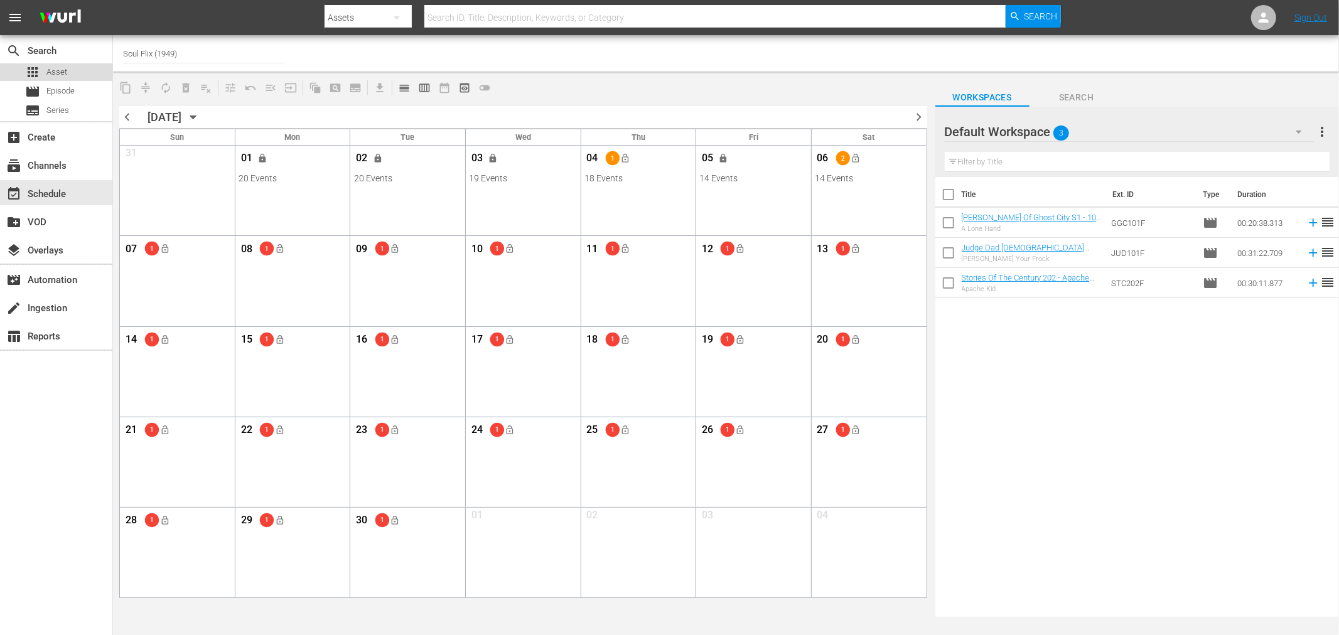
click at [42, 72] on div "apps Asset" at bounding box center [46, 72] width 42 height 18
